Goal: Transaction & Acquisition: Purchase product/service

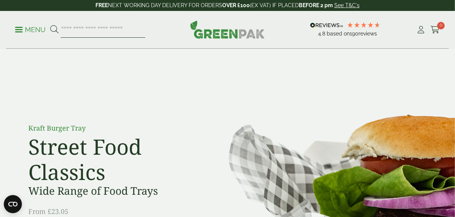
click at [79, 29] on input "search" at bounding box center [103, 30] width 85 height 16
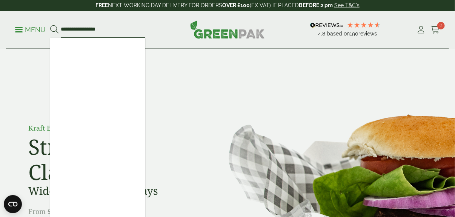
type input "**********"
click at [50, 25] on button at bounding box center [54, 30] width 8 height 10
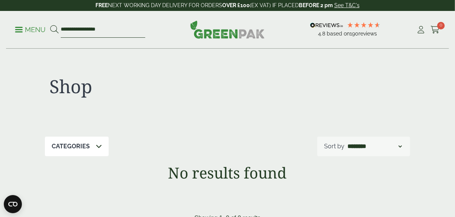
drag, startPoint x: 77, startPoint y: 28, endPoint x: 38, endPoint y: 27, distance: 39.3
click at [38, 27] on ul "**********" at bounding box center [80, 30] width 130 height 16
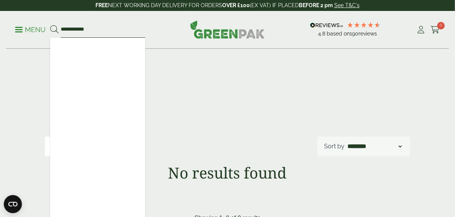
type input "**********"
click at [50, 25] on button at bounding box center [54, 30] width 8 height 10
click at [100, 28] on input "**********" at bounding box center [103, 30] width 85 height 16
click at [50, 25] on button at bounding box center [54, 30] width 8 height 10
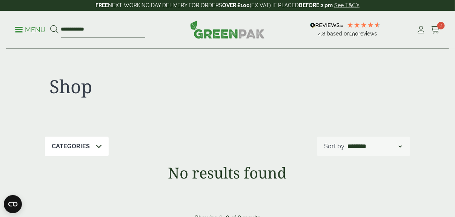
click at [32, 27] on p "Menu" at bounding box center [30, 29] width 31 height 9
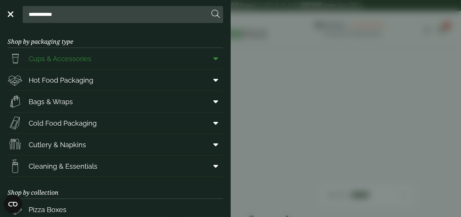
click at [84, 58] on span "Cups & Accessories" at bounding box center [60, 59] width 63 height 10
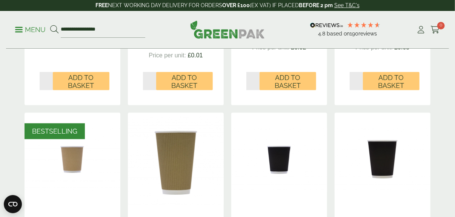
scroll to position [377, 0]
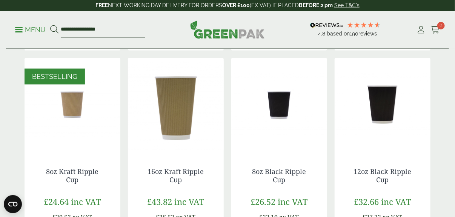
click at [368, 118] on img at bounding box center [383, 105] width 96 height 94
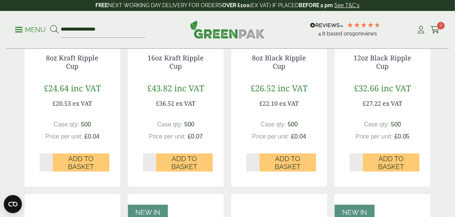
scroll to position [566, 0]
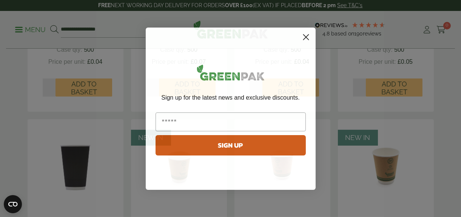
click at [306, 33] on circle "Close dialog" at bounding box center [305, 37] width 12 height 12
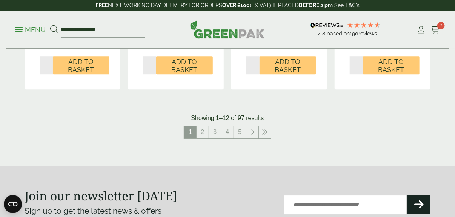
scroll to position [868, 0]
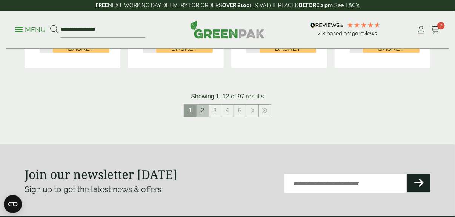
click at [206, 114] on link "2" at bounding box center [203, 111] width 12 height 12
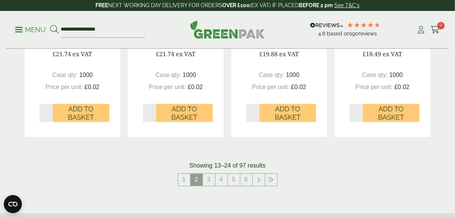
scroll to position [792, 0]
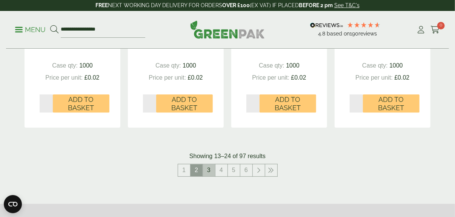
click at [212, 172] on link "3" at bounding box center [209, 170] width 12 height 12
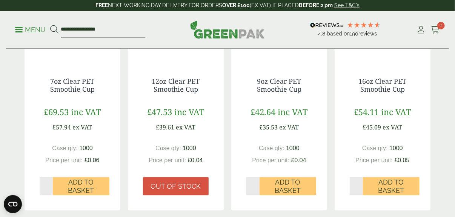
scroll to position [792, 0]
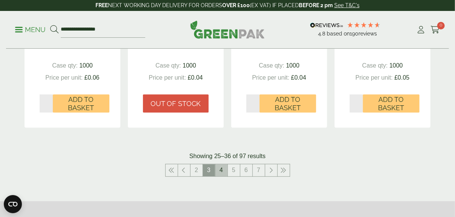
click at [217, 170] on link "4" at bounding box center [221, 170] width 12 height 12
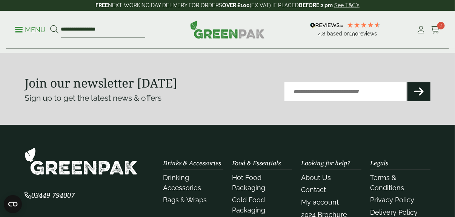
scroll to position [830, 0]
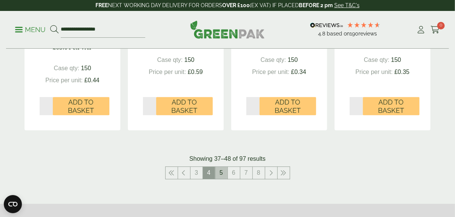
click at [222, 167] on link "5" at bounding box center [221, 173] width 12 height 12
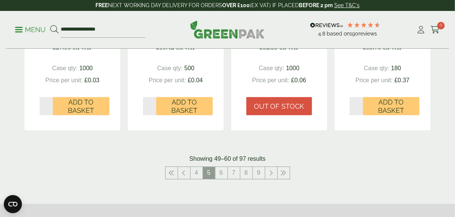
scroll to position [792, 0]
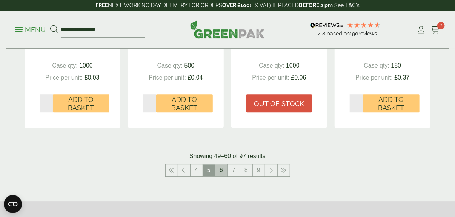
click at [221, 172] on link "6" at bounding box center [221, 170] width 12 height 12
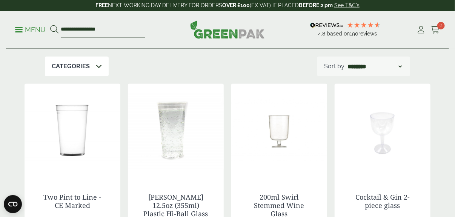
scroll to position [188, 0]
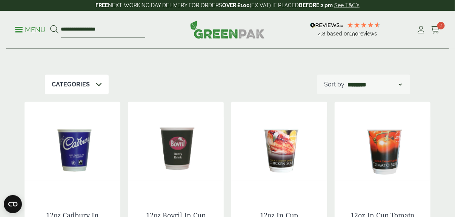
scroll to position [75, 0]
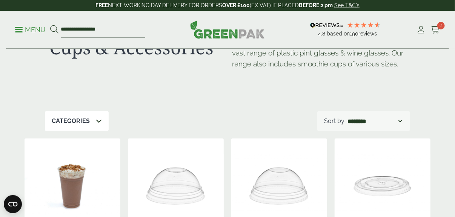
scroll to position [152, 0]
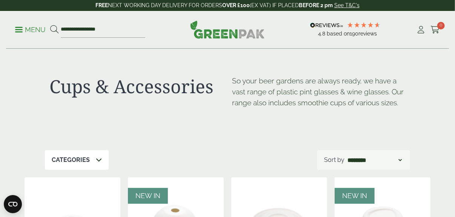
scroll to position [792, 0]
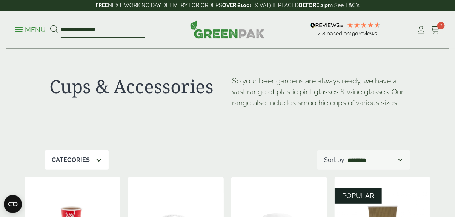
drag, startPoint x: 114, startPoint y: 32, endPoint x: 49, endPoint y: 32, distance: 64.9
click at [49, 32] on ul "**********" at bounding box center [80, 30] width 130 height 16
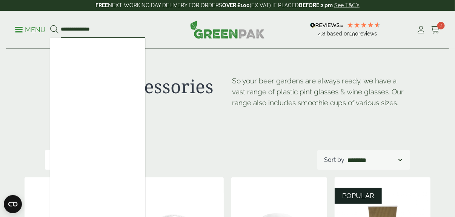
type input "**********"
click at [50, 25] on button at bounding box center [54, 30] width 8 height 10
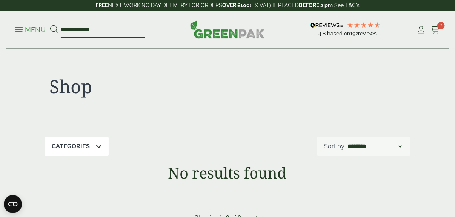
drag, startPoint x: 114, startPoint y: 30, endPoint x: 83, endPoint y: 23, distance: 32.0
click at [83, 23] on input "**********" at bounding box center [103, 30] width 85 height 16
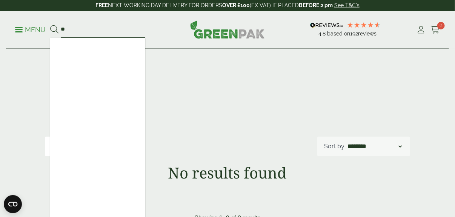
type input "*"
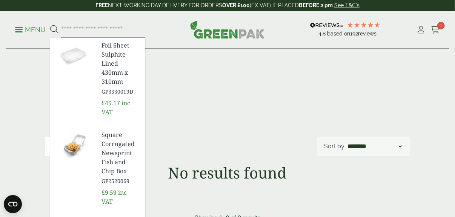
click at [247, 95] on div at bounding box center [319, 90] width 183 height 31
